Goal: Task Accomplishment & Management: Complete application form

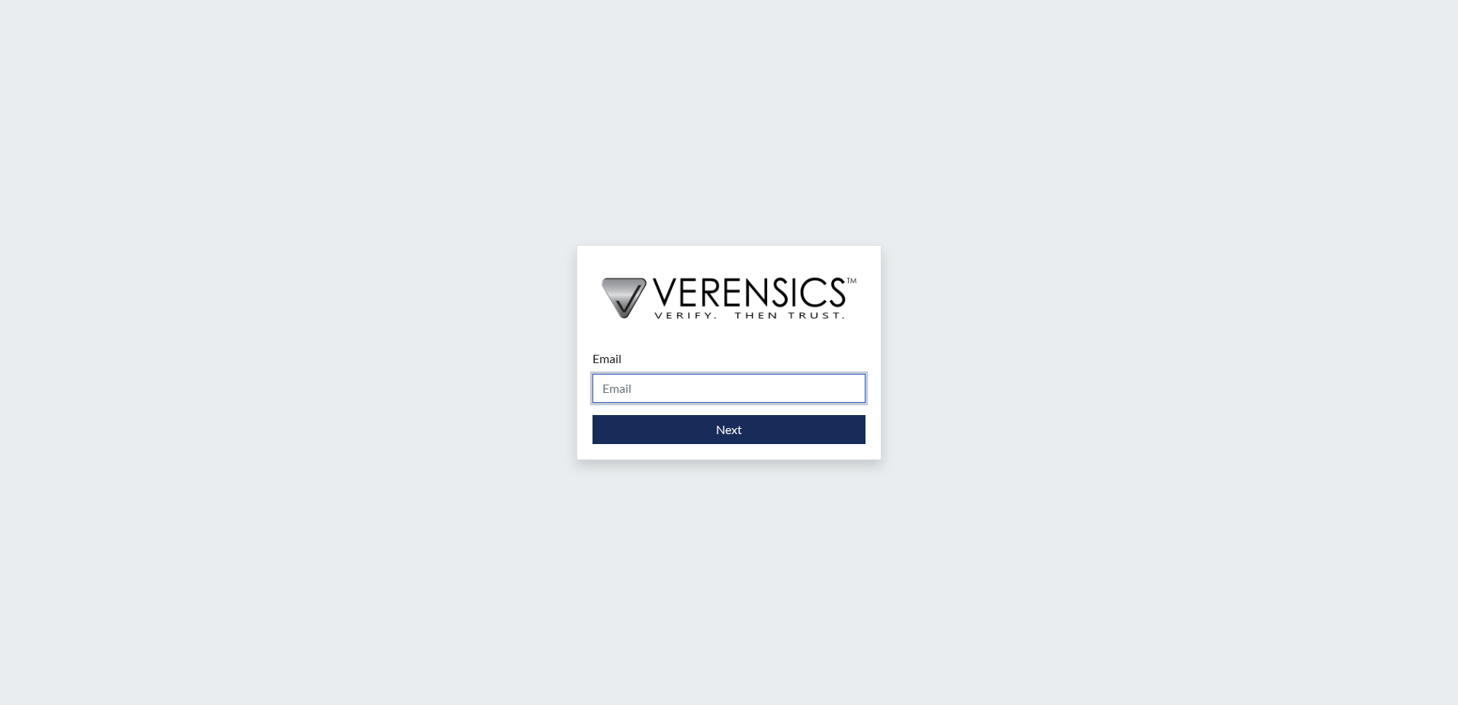
click at [679, 382] on input "Email" at bounding box center [729, 388] width 273 height 29
type input "[PERSON_NAME][EMAIL_ADDRESS][PERSON_NAME][DOMAIN_NAME]"
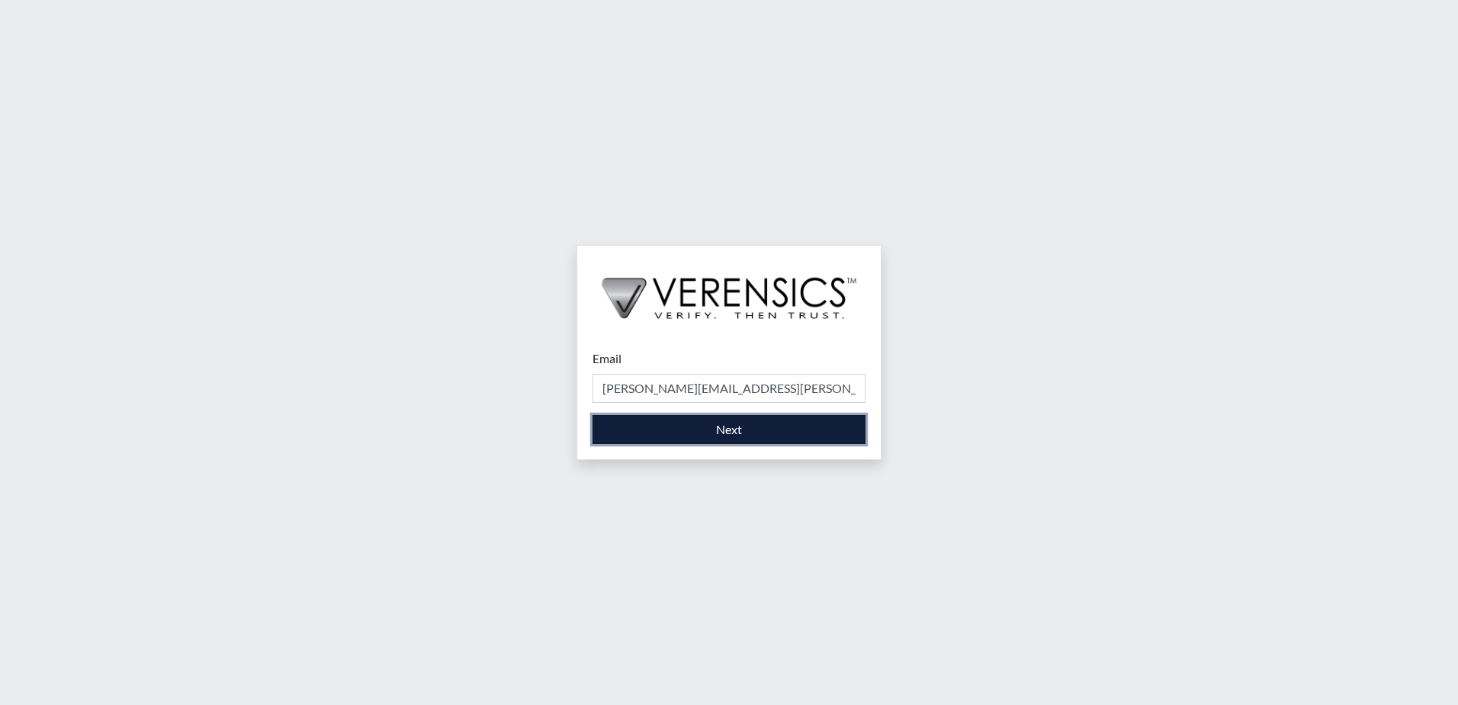
click at [680, 425] on button "Next" at bounding box center [729, 429] width 273 height 29
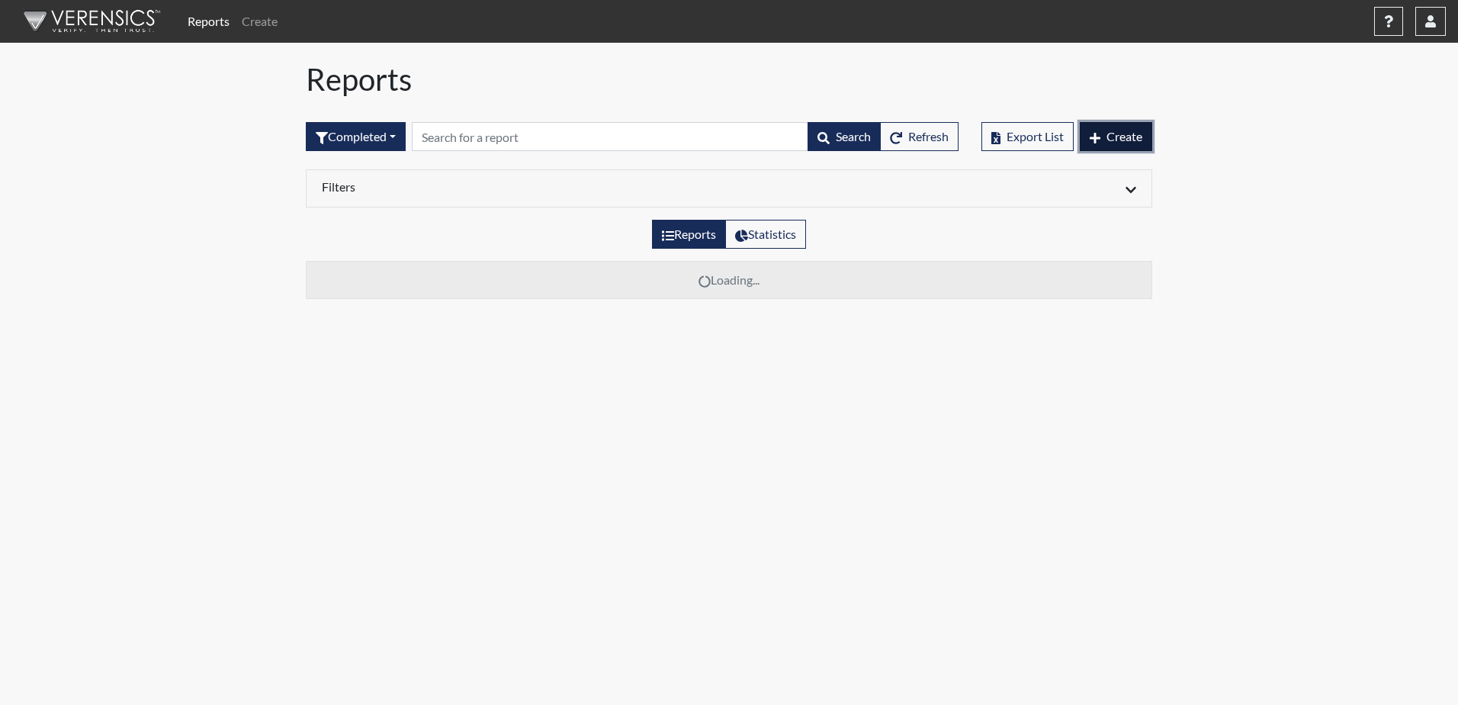
click at [1117, 130] on span "Create" at bounding box center [1125, 136] width 36 height 14
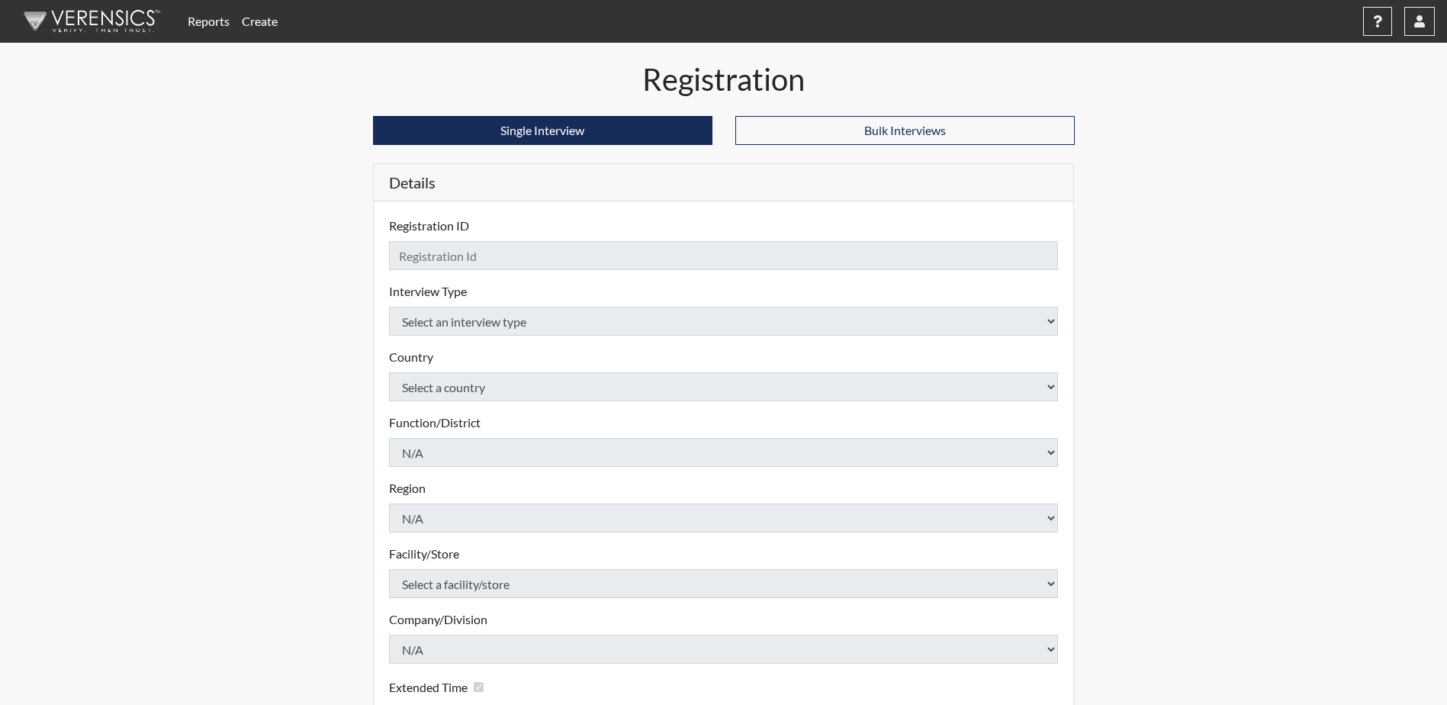
checkbox input "true"
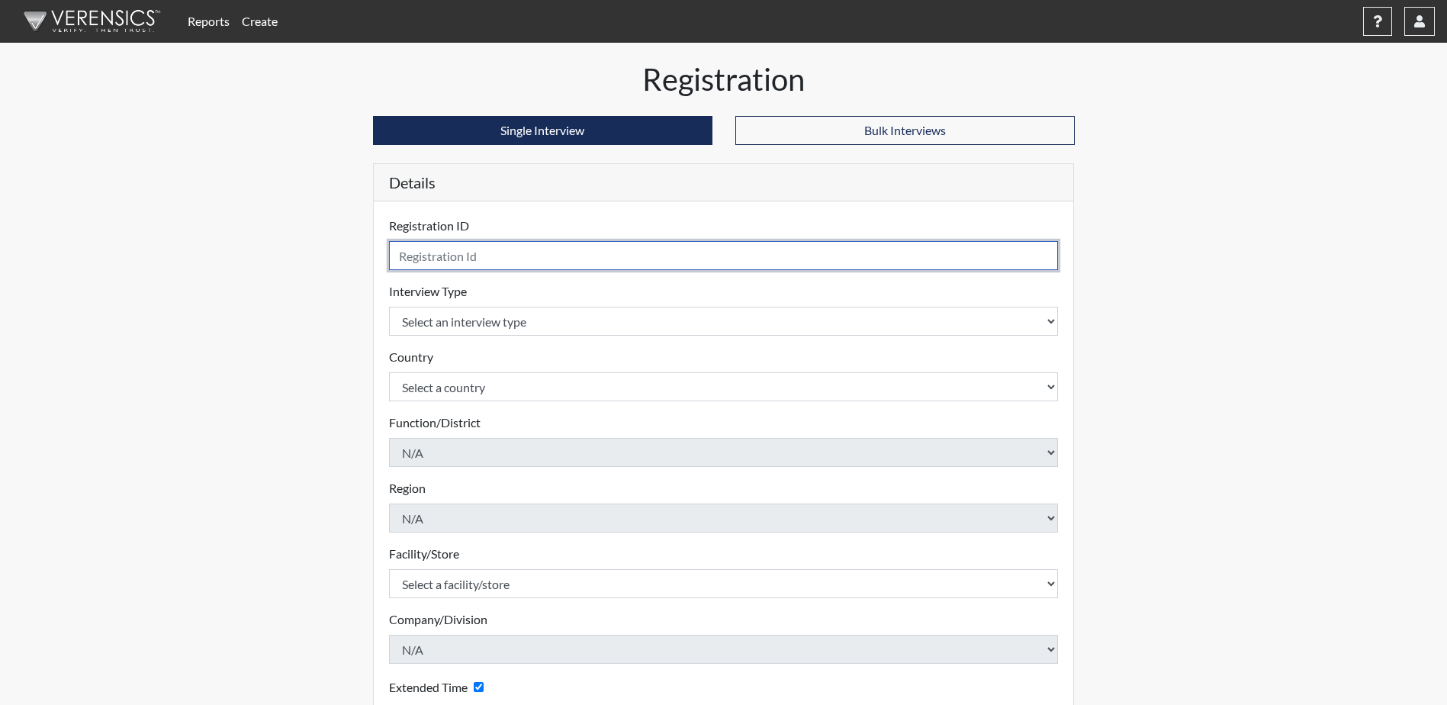
click at [488, 257] on input "text" at bounding box center [724, 255] width 670 height 29
type input "DSimmons6649"
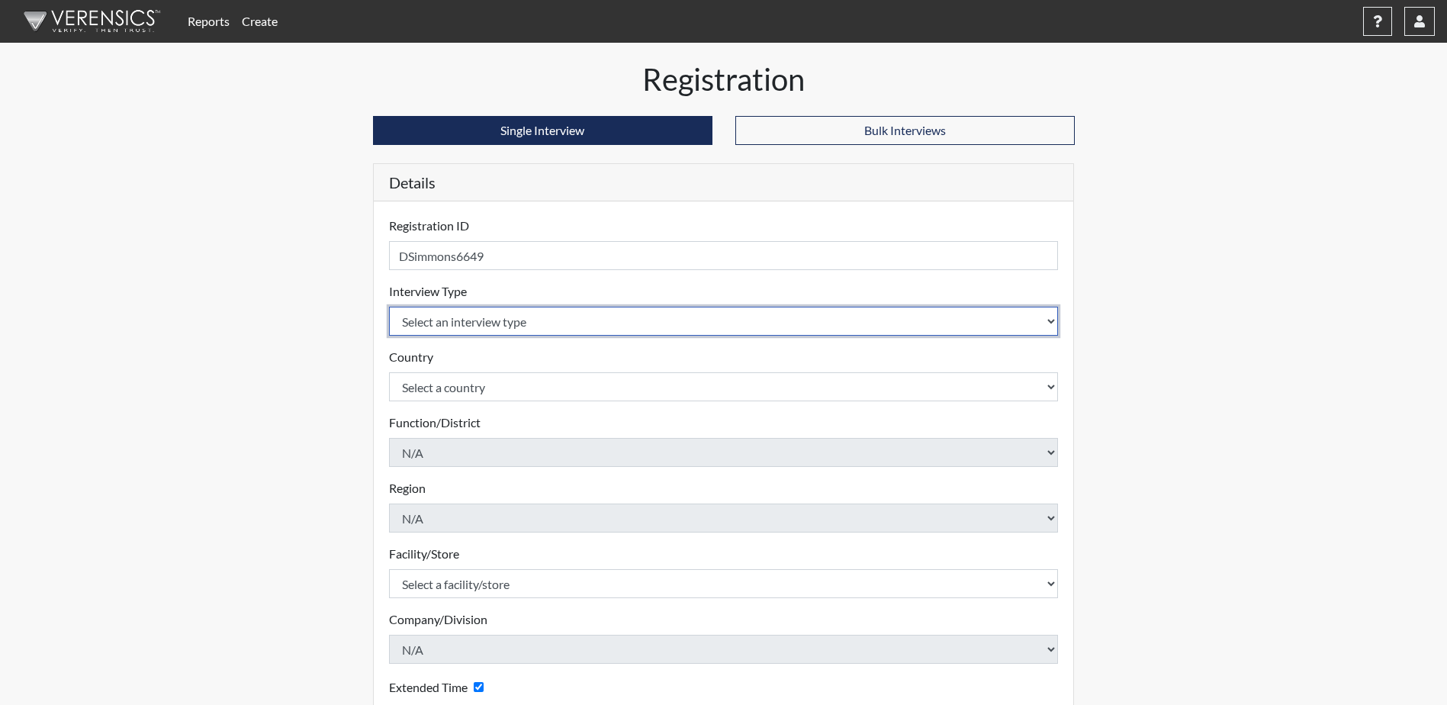
click at [616, 320] on select "Select an interview type Corrections Pre-Employment" at bounding box center [724, 321] width 670 height 29
select select "ff733e93-e1bf-11ea-9c9f-0eff0cf7eb8f"
click at [389, 307] on select "Select an interview type Corrections Pre-Employment" at bounding box center [724, 321] width 670 height 29
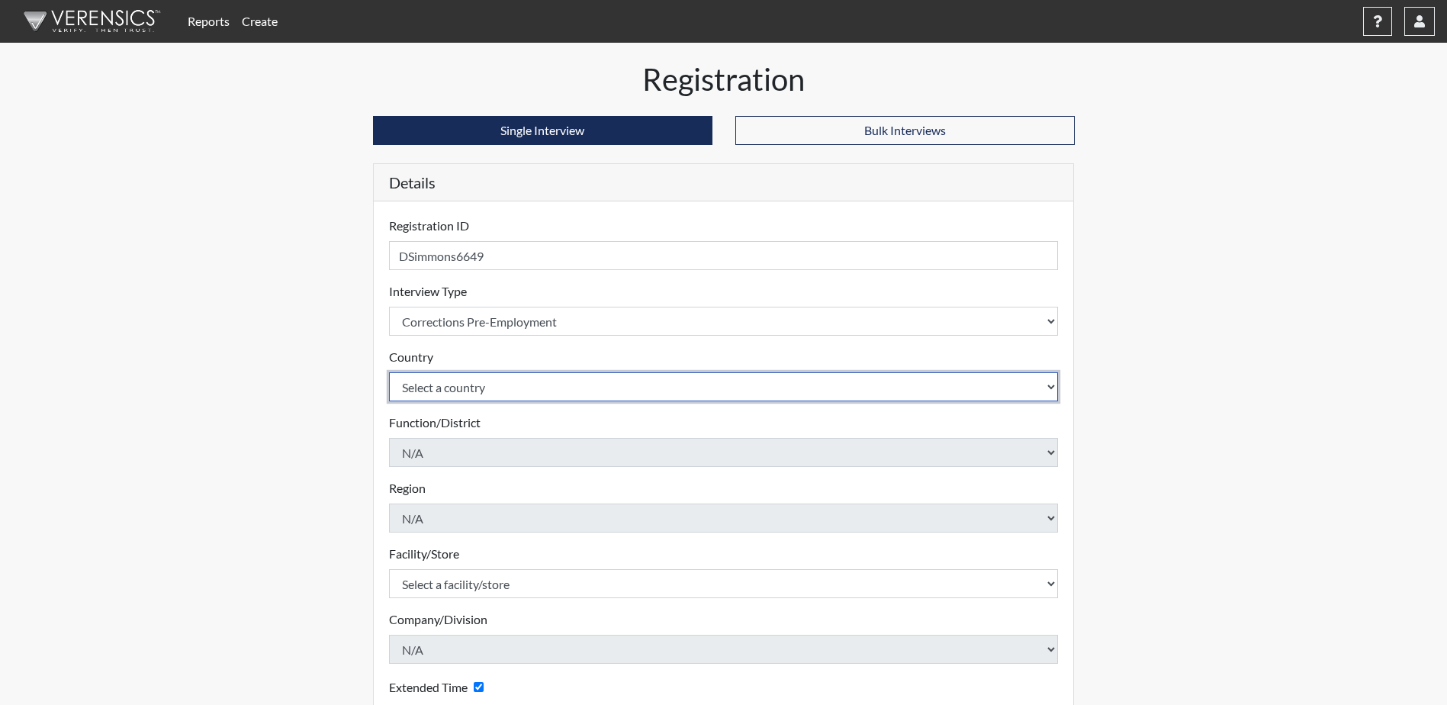
click at [501, 384] on select "Select a country [GEOGRAPHIC_DATA] [GEOGRAPHIC_DATA]" at bounding box center [724, 386] width 670 height 29
select select "united-states-of-[GEOGRAPHIC_DATA]"
click at [389, 372] on select "Select a country [GEOGRAPHIC_DATA] [GEOGRAPHIC_DATA]" at bounding box center [724, 386] width 670 height 29
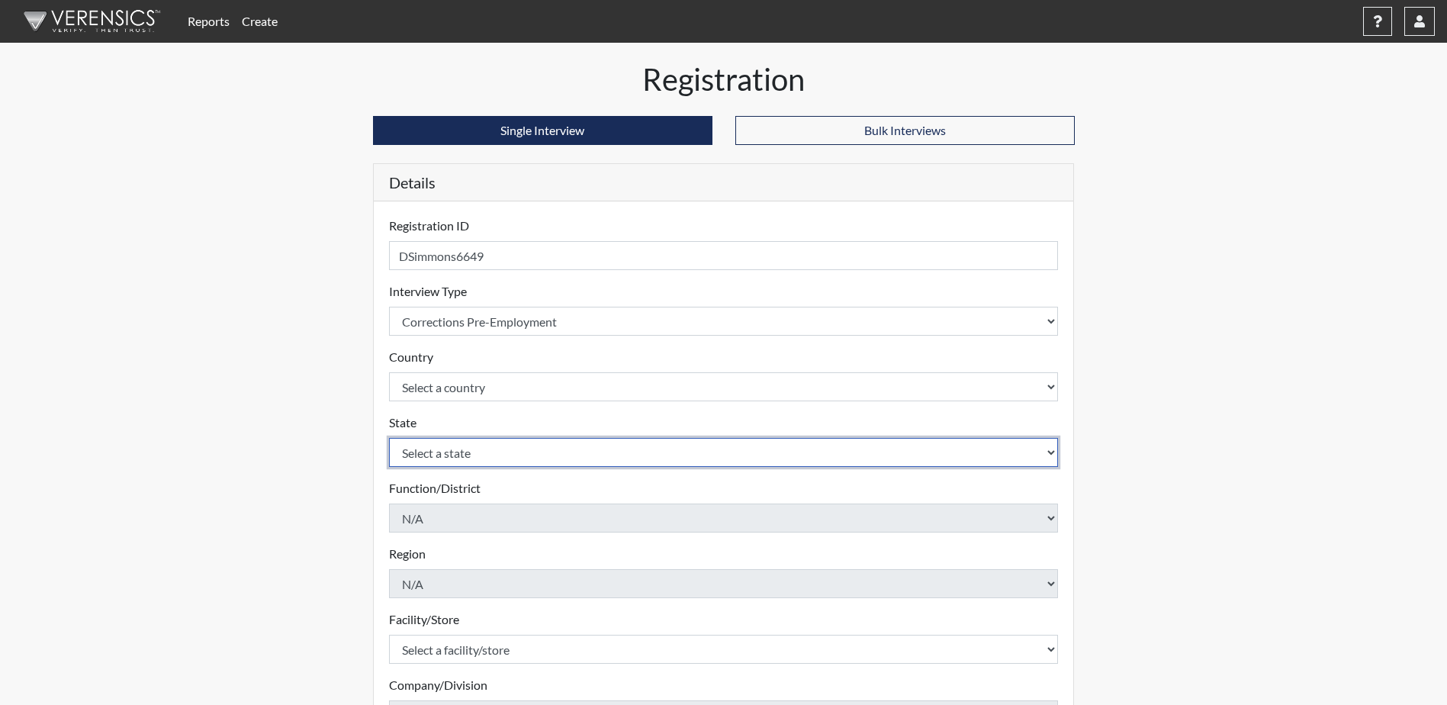
click at [443, 445] on select "Select a state [US_STATE] [US_STATE] [US_STATE] [US_STATE] [US_STATE] [US_STATE…" at bounding box center [724, 452] width 670 height 29
select select "SC"
click at [389, 438] on select "Select a state [US_STATE] [US_STATE] [US_STATE] [US_STATE] [US_STATE] [US_STATE…" at bounding box center [724, 452] width 670 height 29
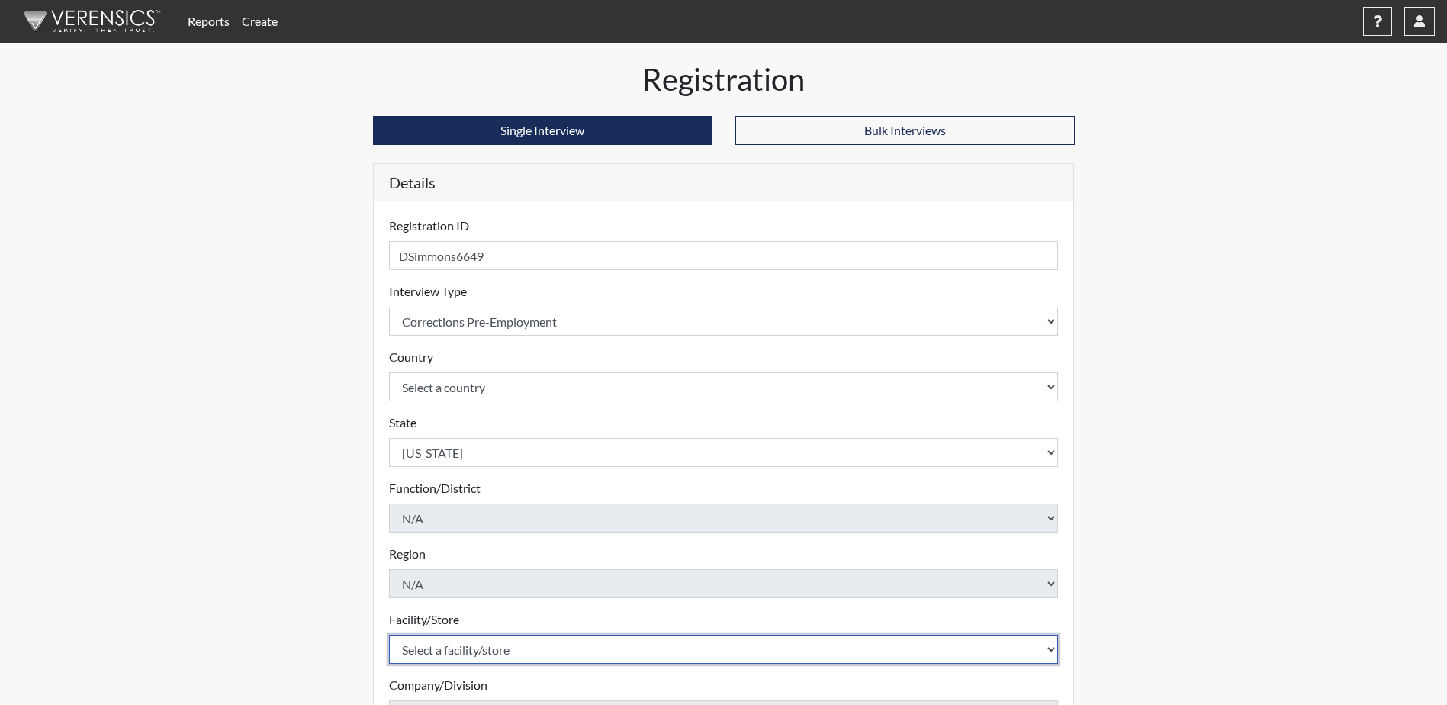
click at [459, 639] on select "Select a facility/store [GEOGRAPHIC_DATA] CI Broad River CI [PERSON_NAME] CI Di…" at bounding box center [724, 649] width 670 height 29
select select "e65c35f8-7a86-4895-8b3d-ac57a8e9252b"
click at [389, 635] on select "Select a facility/store [GEOGRAPHIC_DATA] CI Broad River CI [PERSON_NAME] CI Di…" at bounding box center [724, 649] width 670 height 29
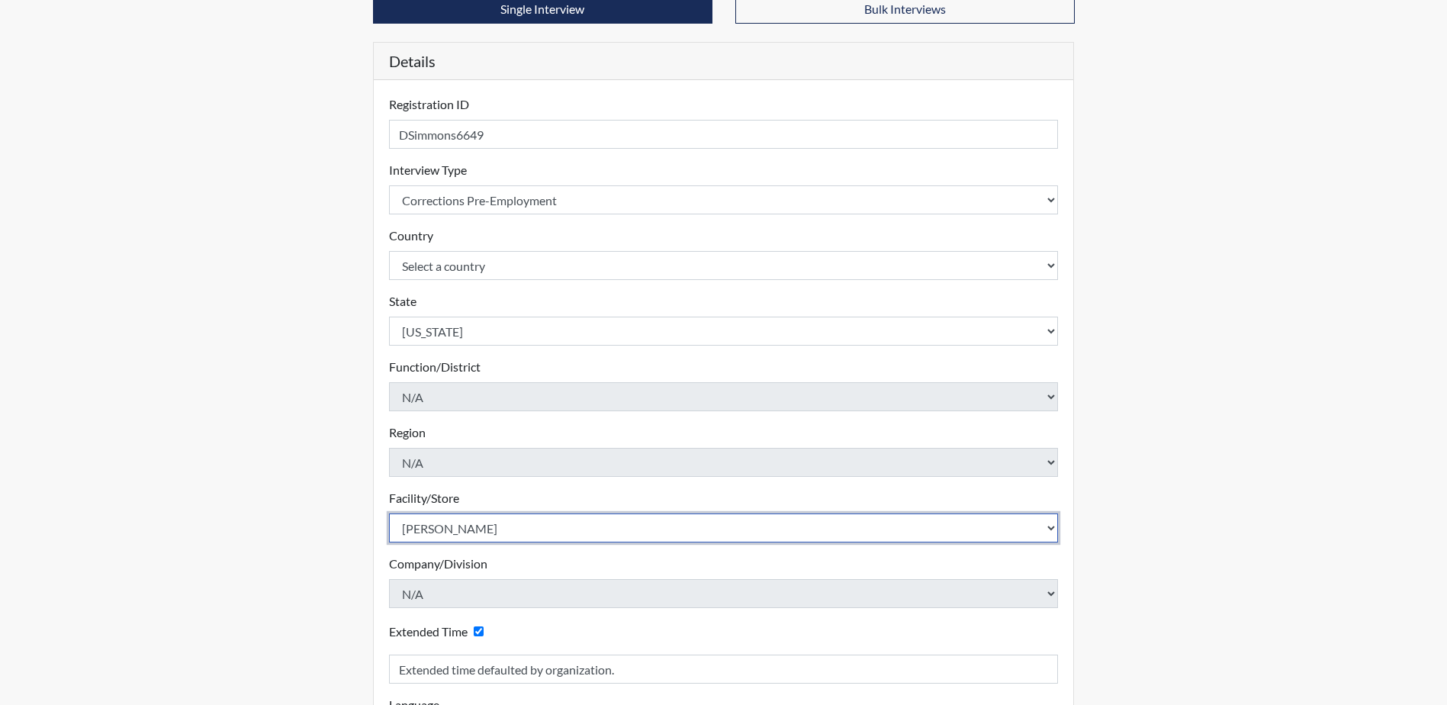
scroll to position [260, 0]
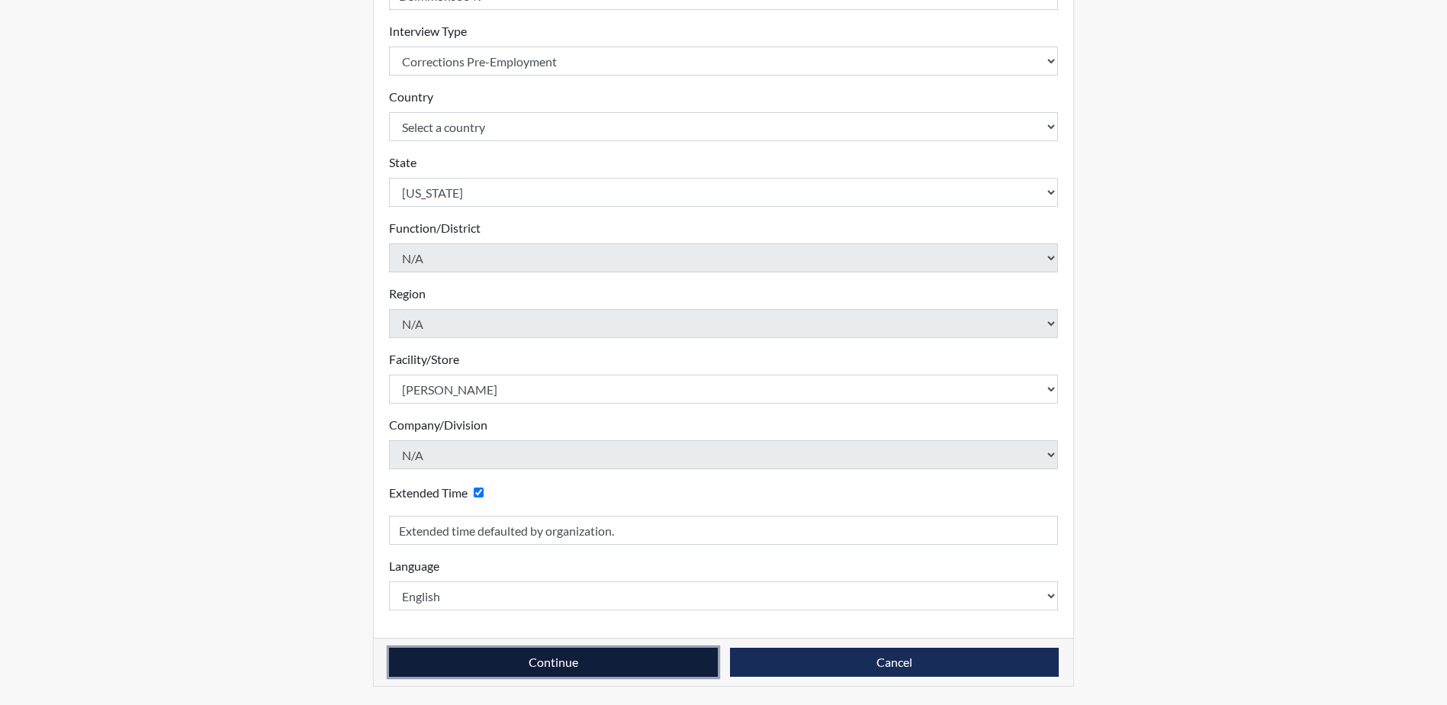
click at [582, 661] on button "Continue" at bounding box center [553, 662] width 329 height 29
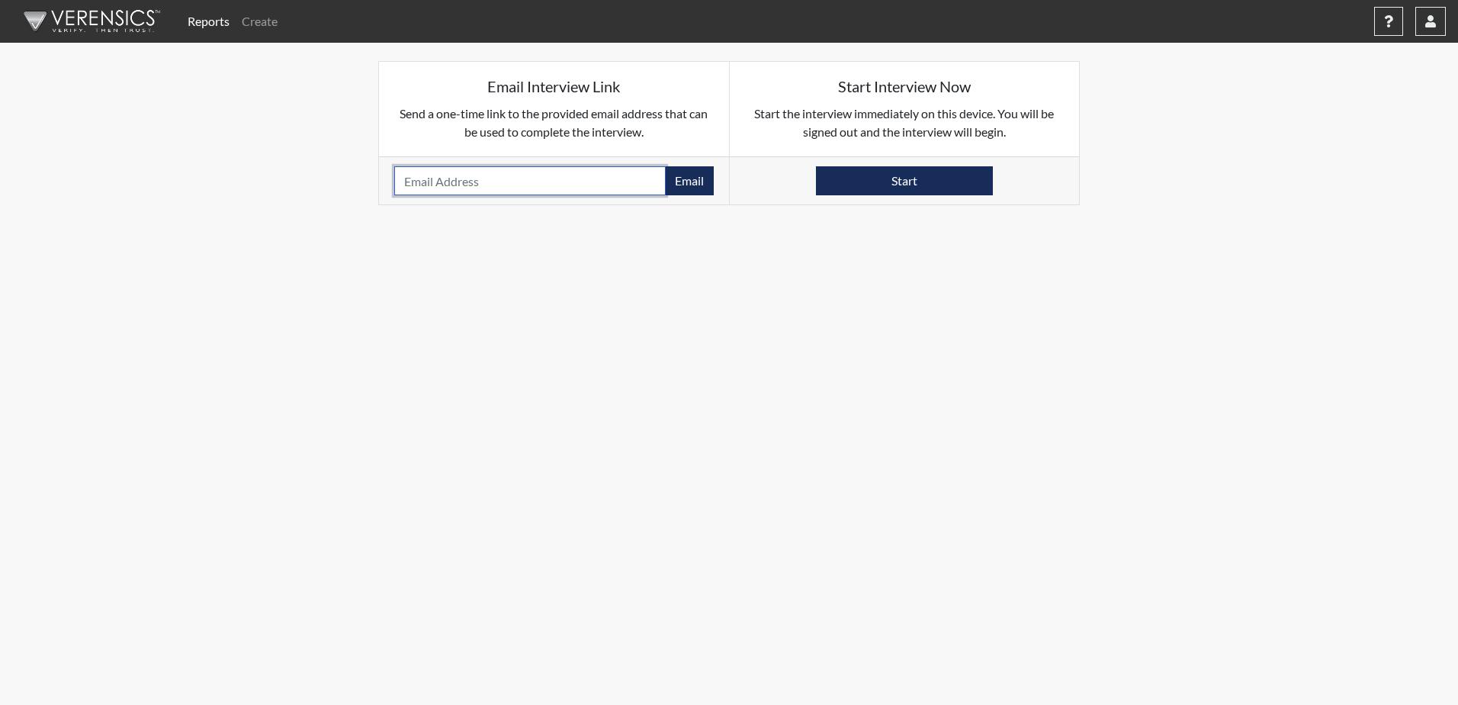
click at [567, 194] on input "email" at bounding box center [530, 180] width 272 height 29
type input "[EMAIL_ADDRESS][DOMAIN_NAME]"
click at [698, 175] on button "Email" at bounding box center [689, 180] width 49 height 29
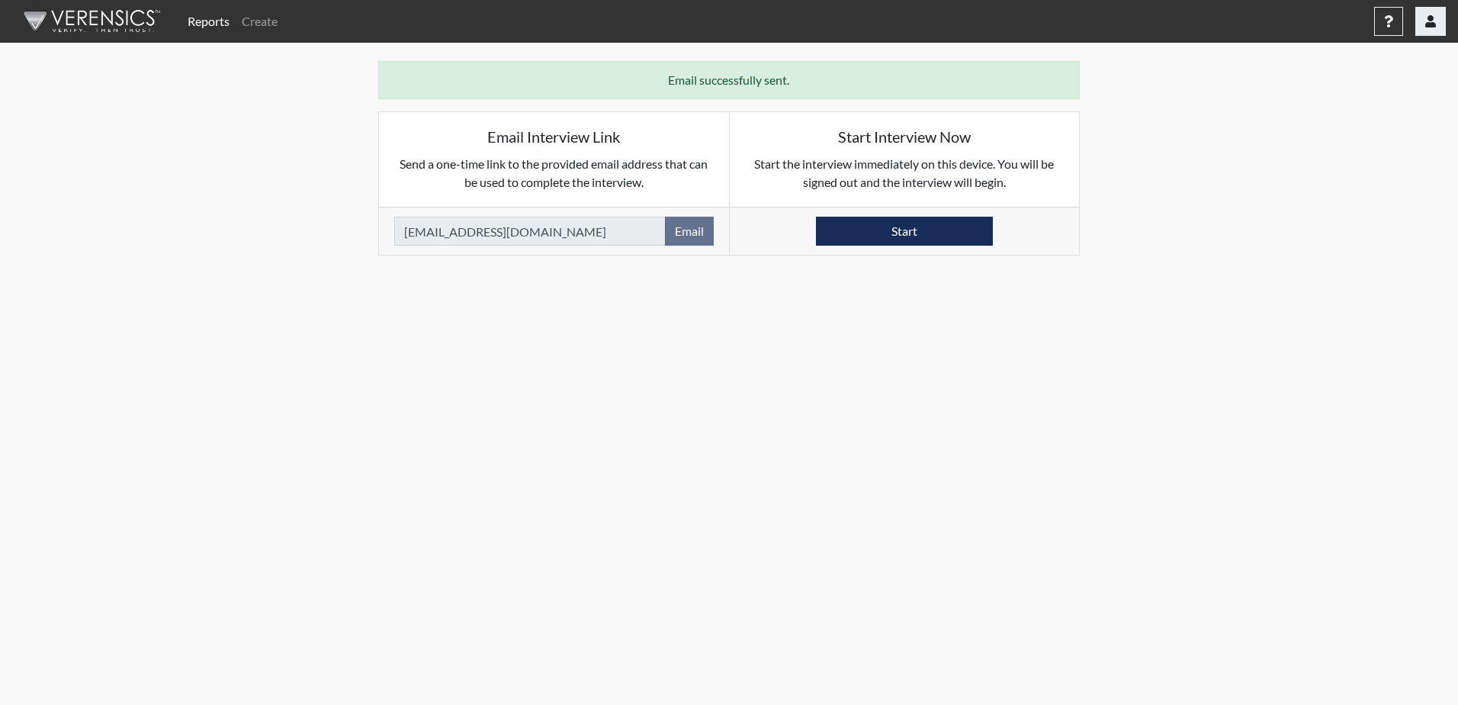
click at [1439, 21] on button "button" at bounding box center [1431, 21] width 31 height 29
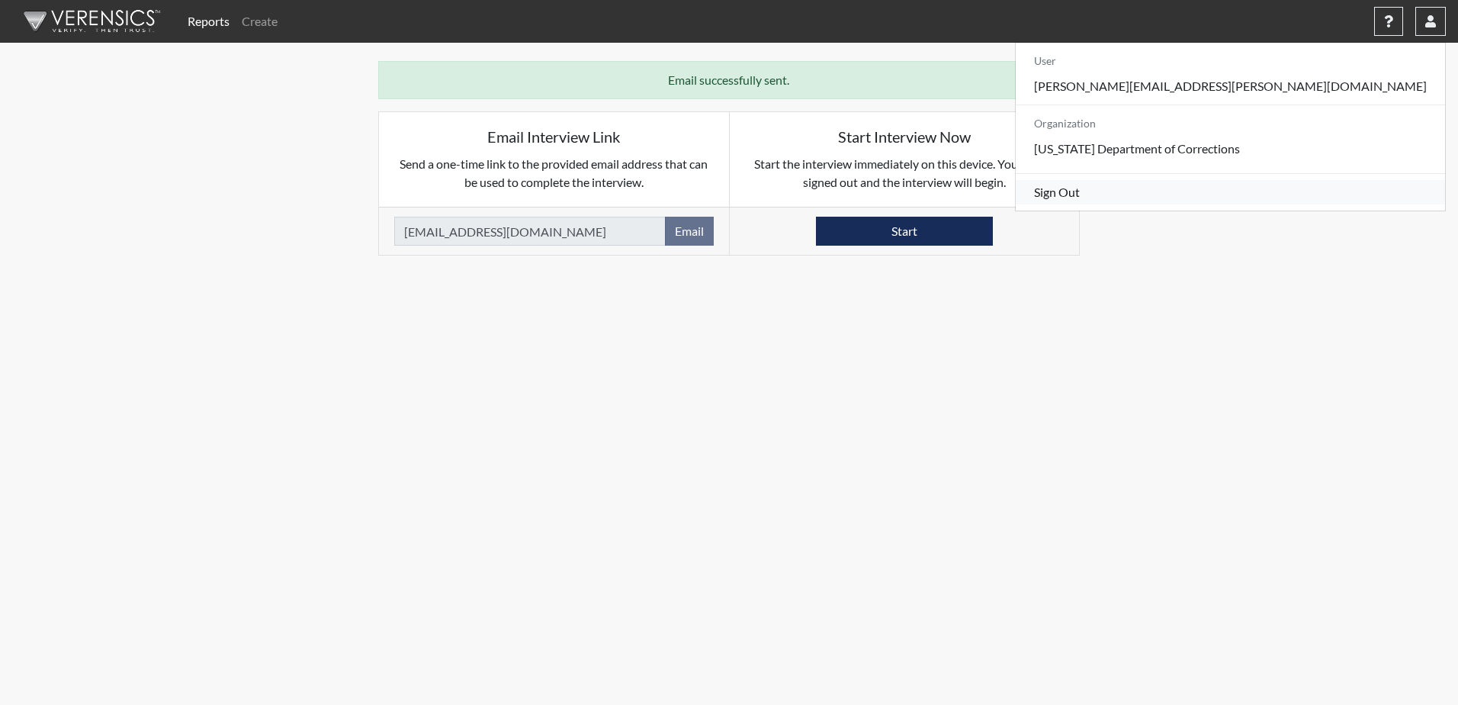
click at [1326, 204] on link "Sign Out" at bounding box center [1230, 192] width 429 height 24
